Goal: Information Seeking & Learning: Learn about a topic

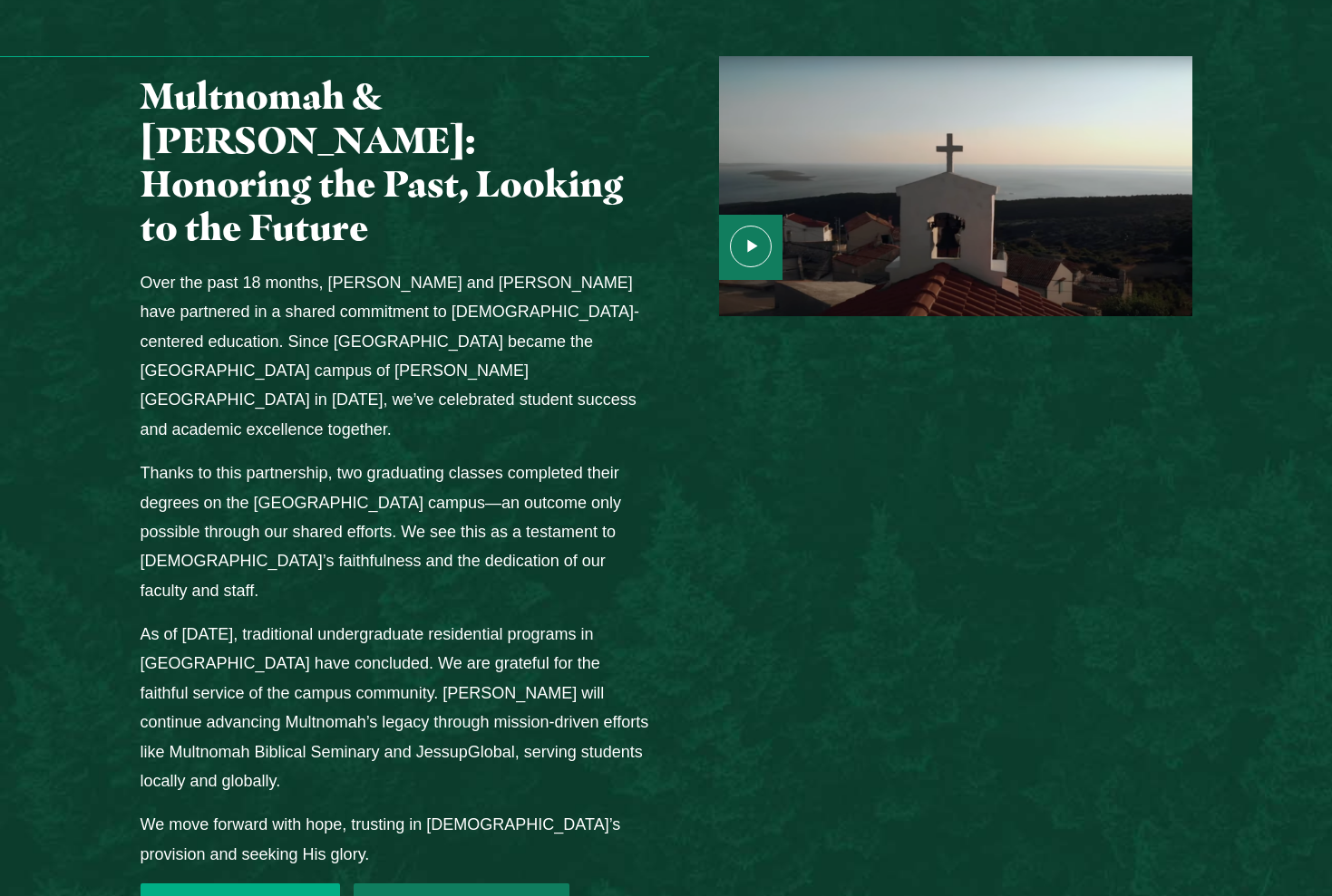
scroll to position [2227, 0]
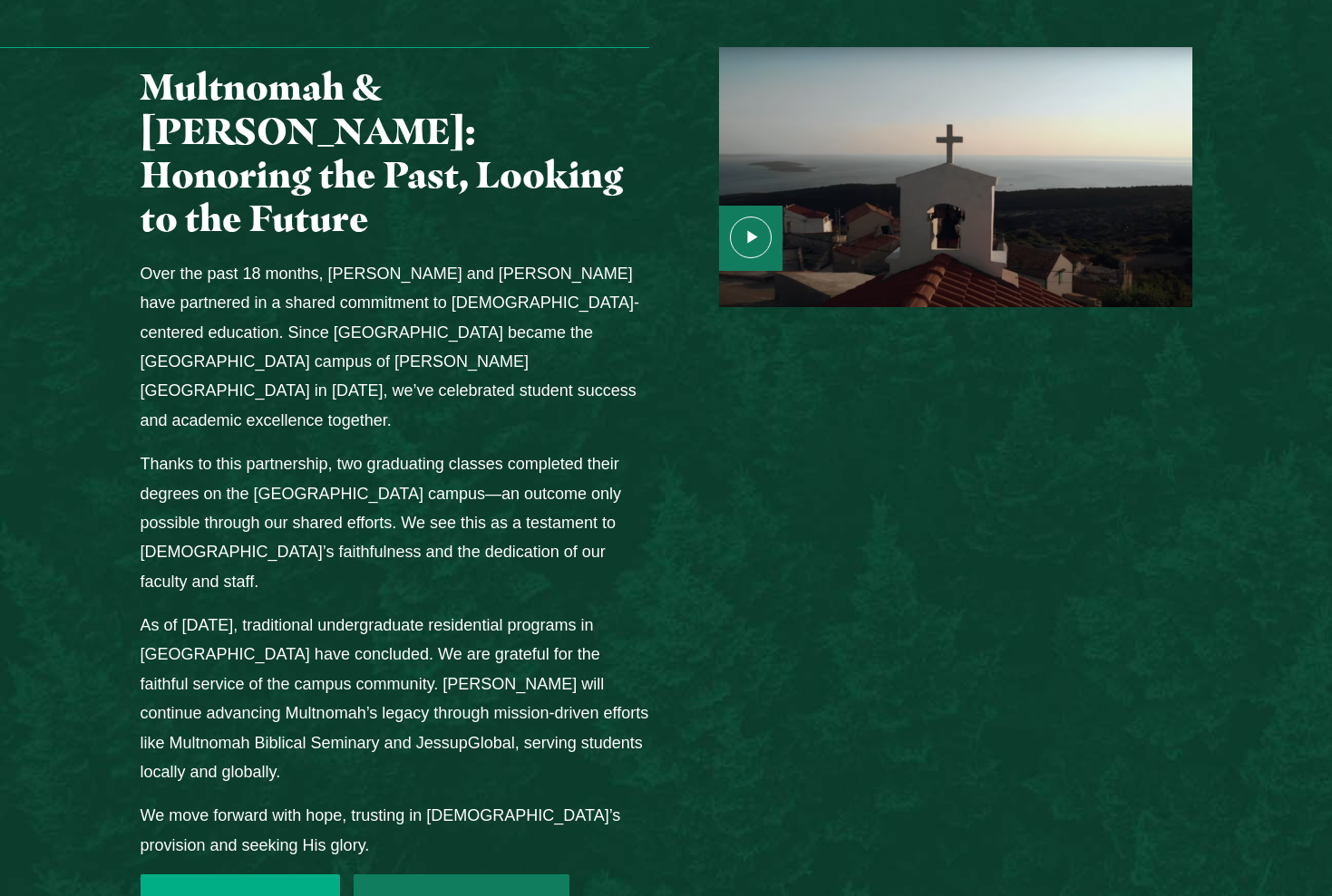
click at [290, 875] on link "2025 Transition FAQ" at bounding box center [240, 902] width 200 height 54
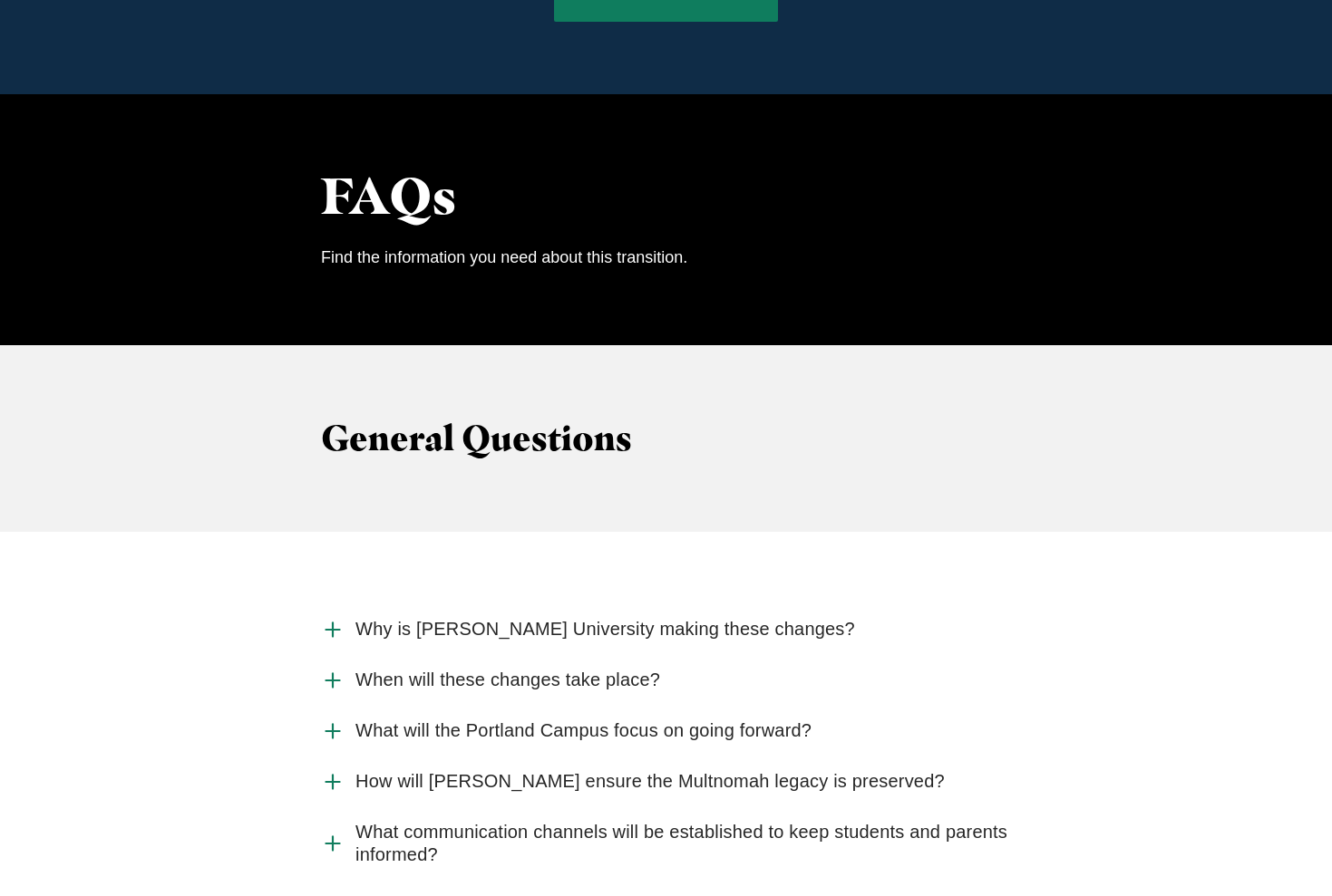
scroll to position [1551, 0]
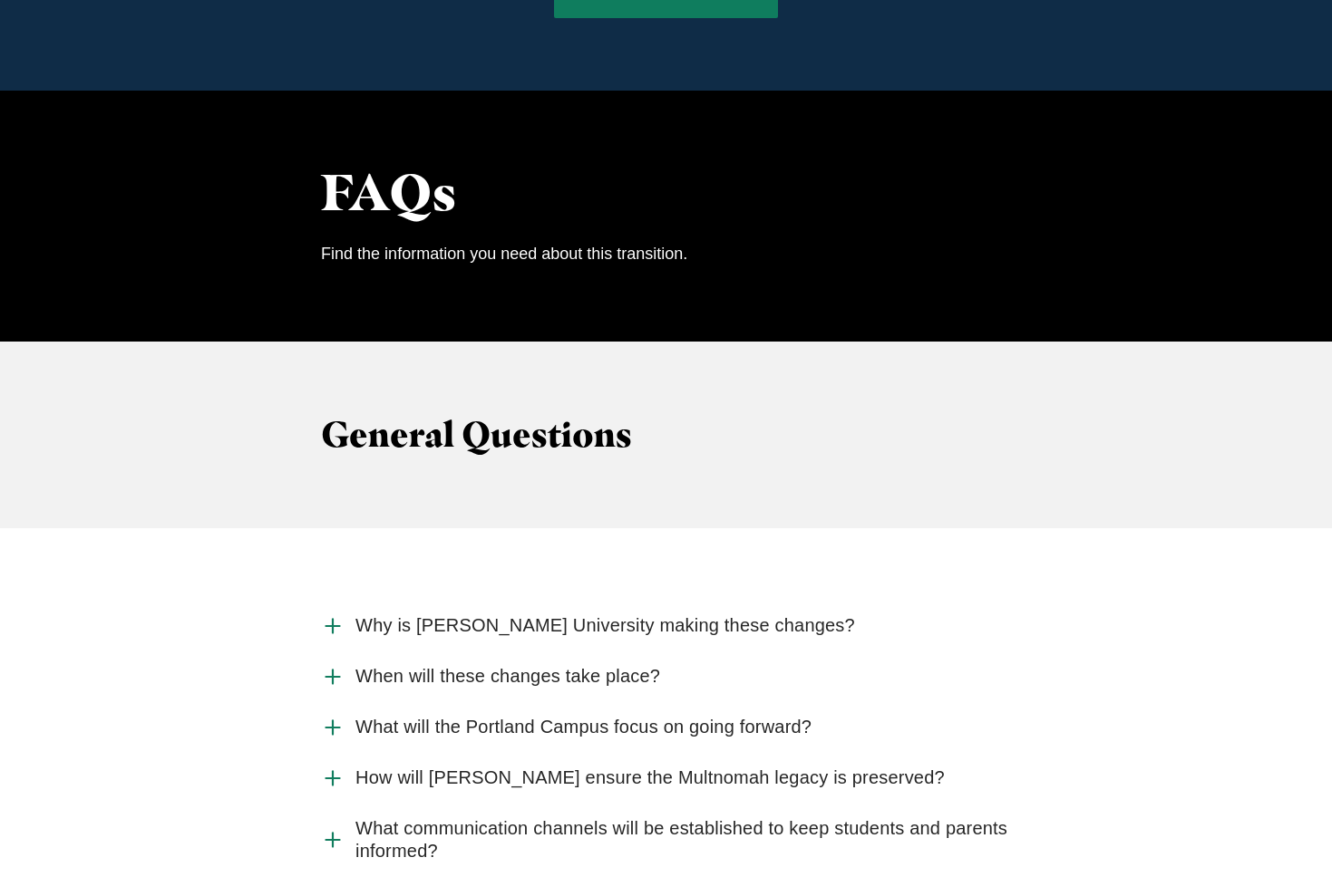
click at [411, 716] on span "What will the Portland Campus focus on going forward?" at bounding box center [582, 727] width 455 height 22
click at [0, 0] on input "What will the Portland Campus focus on going forward?" at bounding box center [0, 0] width 0 height 0
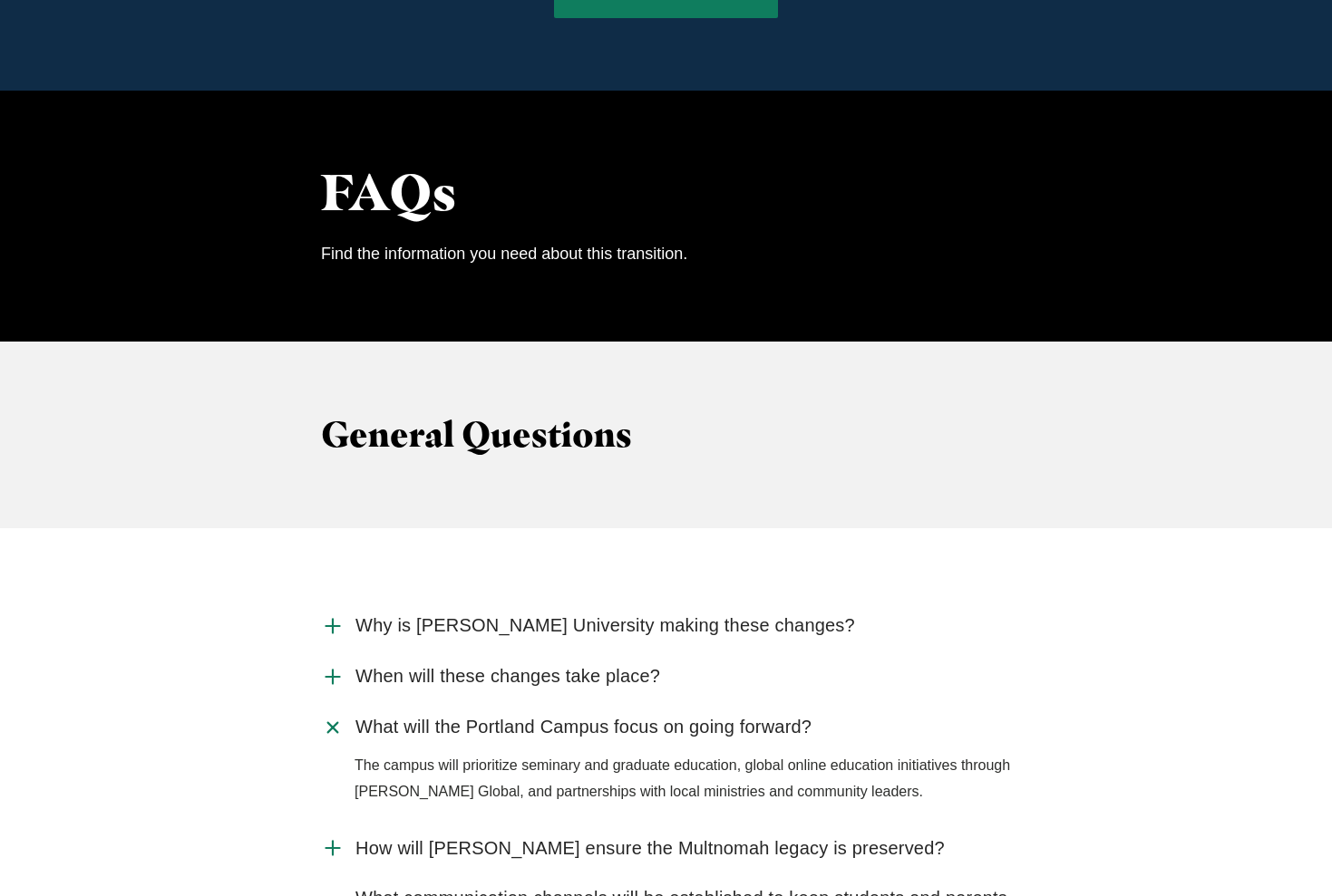
click at [414, 601] on label "Why is Jessup University making these changes?" at bounding box center [665, 626] width 690 height 50
click at [0, 0] on input "Why is Jessup University making these changes?" at bounding box center [0, 0] width 0 height 0
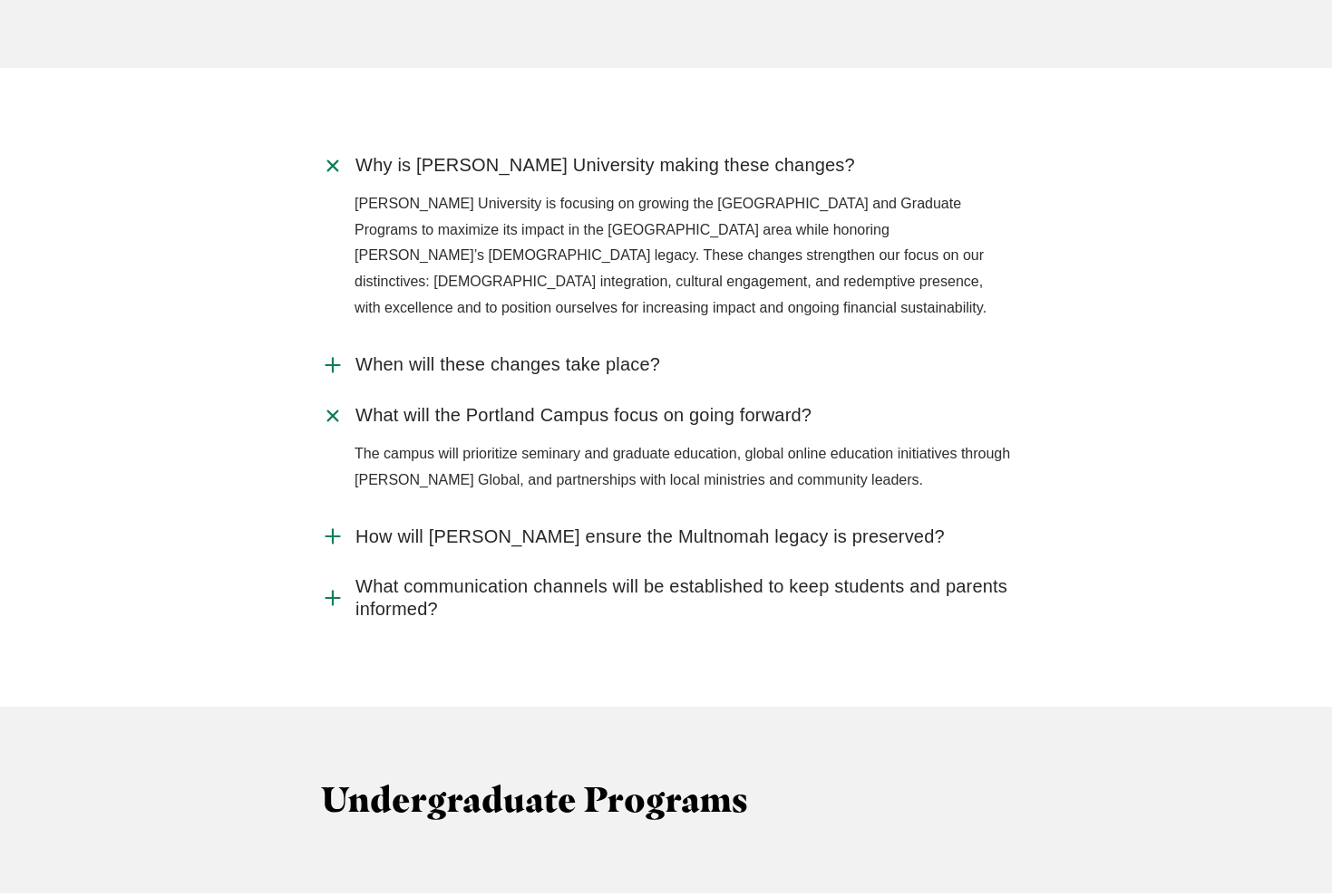
scroll to position [2012, 0]
click at [410, 524] on span "How will Jessup ensure the Multnomah legacy is preserved?" at bounding box center [649, 536] width 590 height 22
click at [0, 0] on input "How will Jessup ensure the Multnomah legacy is preserved?" at bounding box center [0, 0] width 0 height 0
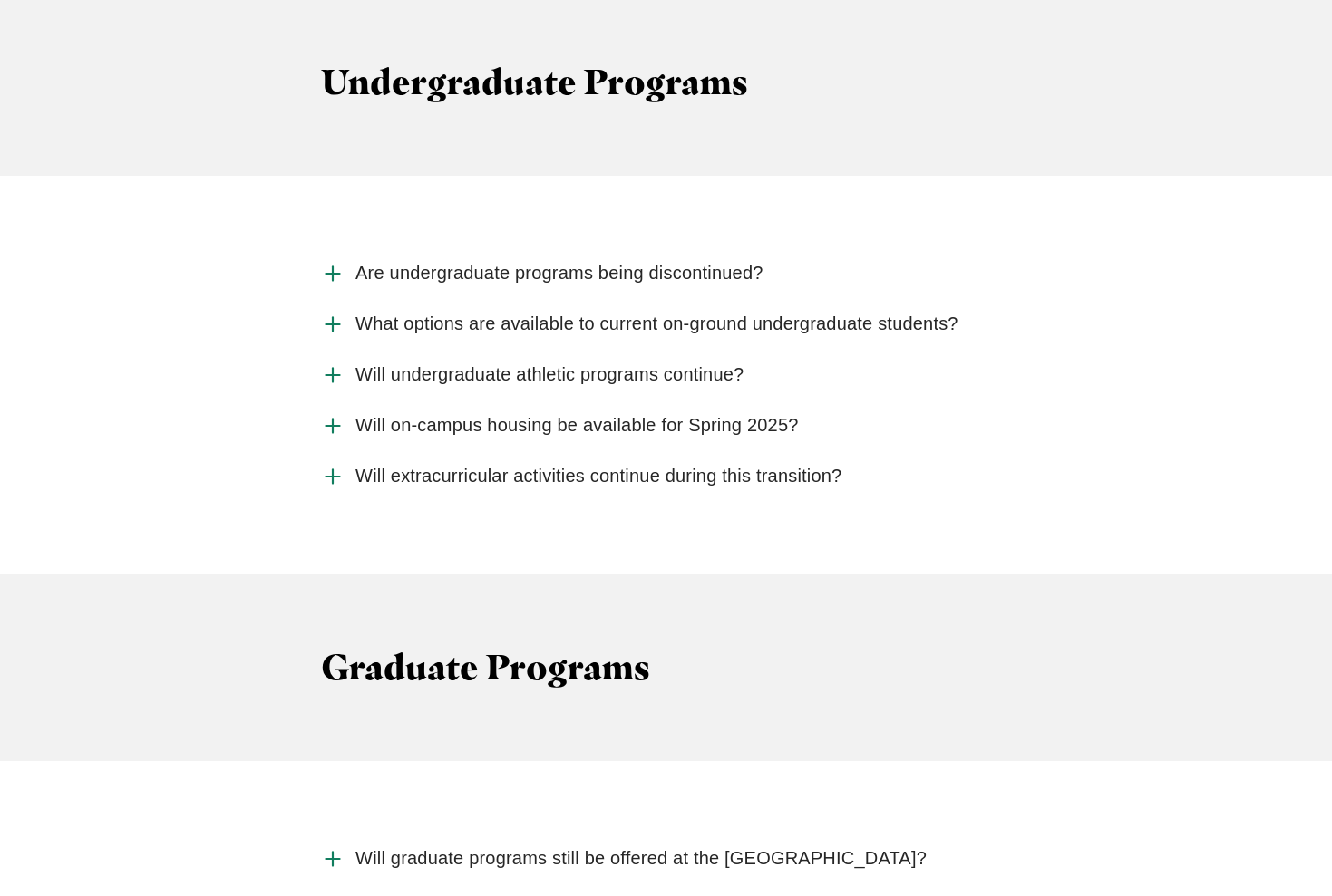
scroll to position [2827, 0]
click at [421, 362] on span "Will undergraduate athletic programs continue?" at bounding box center [549, 373] width 388 height 22
click at [0, 0] on input "Will undergraduate athletic programs continue?" at bounding box center [0, 0] width 0 height 0
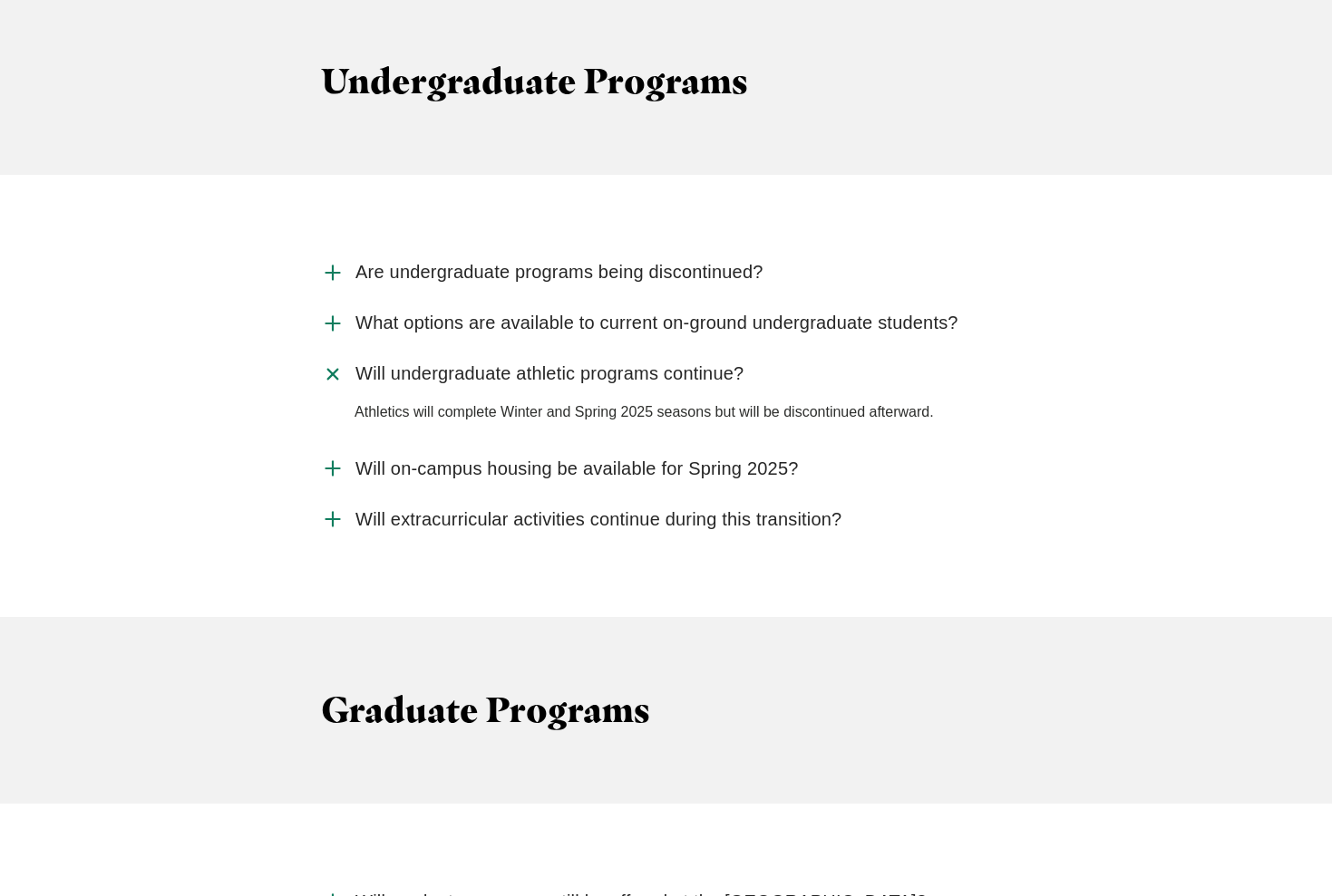
click at [456, 457] on span "Will on-campus housing be available for Spring 2025?" at bounding box center [576, 468] width 442 height 22
click at [0, 0] on input "Will on-campus housing be available for Spring 2025?" at bounding box center [0, 0] width 0 height 0
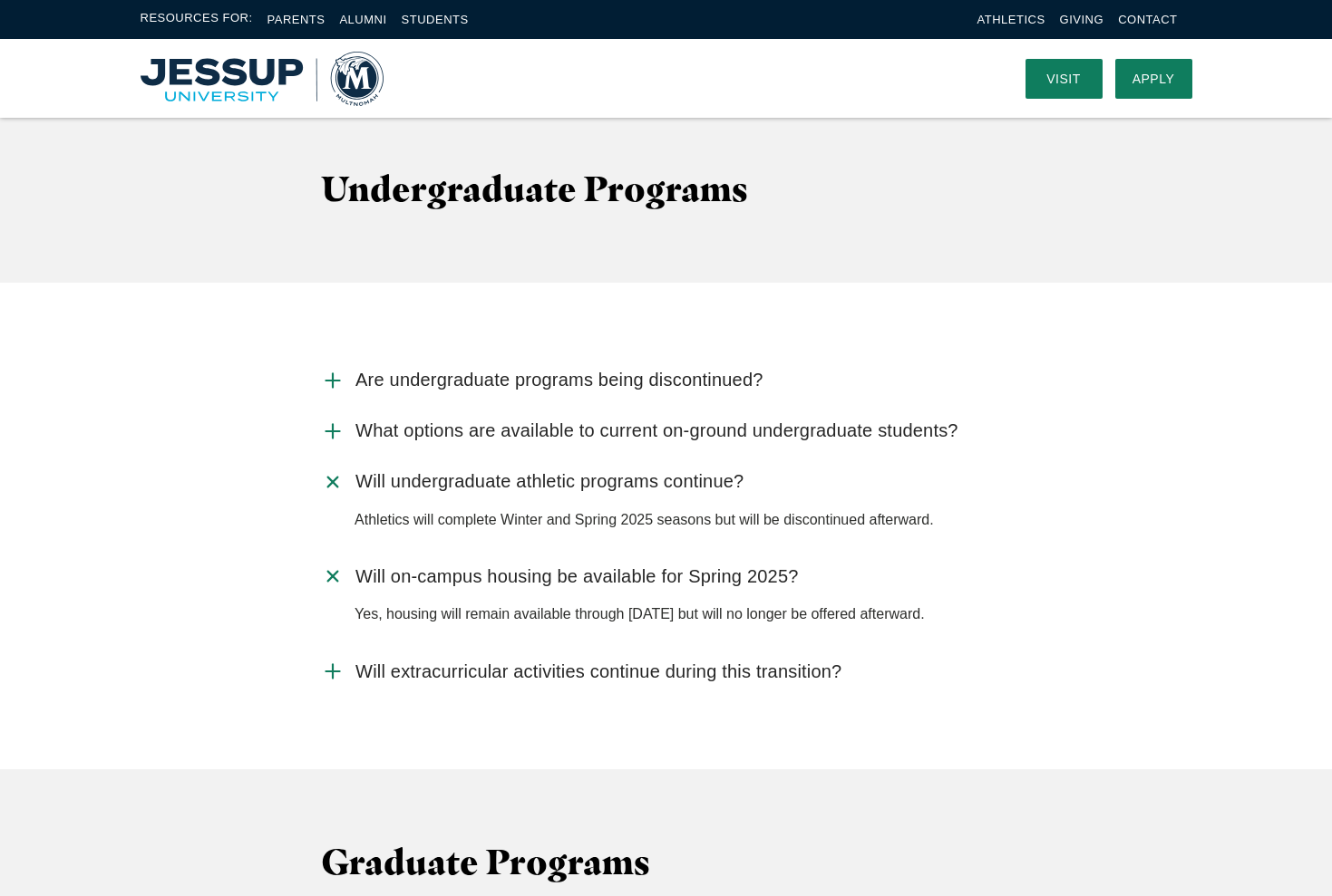
scroll to position [2393, 0]
